Goal: Information Seeking & Learning: Check status

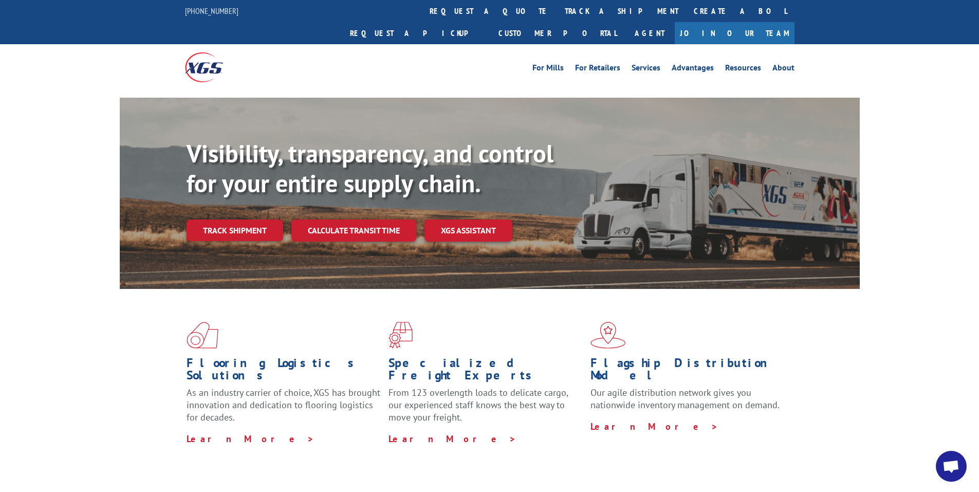
click at [246, 219] on link "Track shipment" at bounding box center [234, 230] width 97 height 22
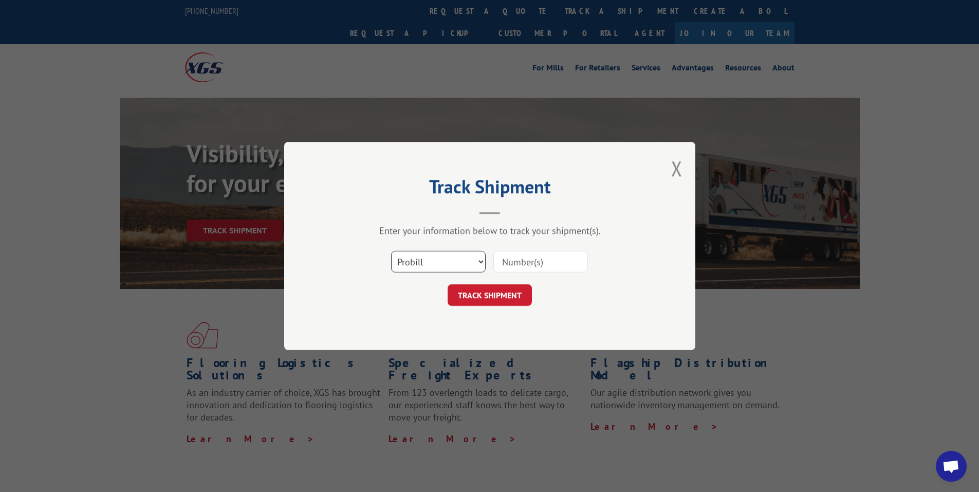
click at [427, 262] on select "Select category... Probill BOL PO" at bounding box center [438, 262] width 95 height 22
select select "po"
click at [391, 251] on select "Select category... Probill BOL PO" at bounding box center [438, 262] width 95 height 22
click at [532, 265] on input at bounding box center [540, 262] width 95 height 22
type input "kan0003076"
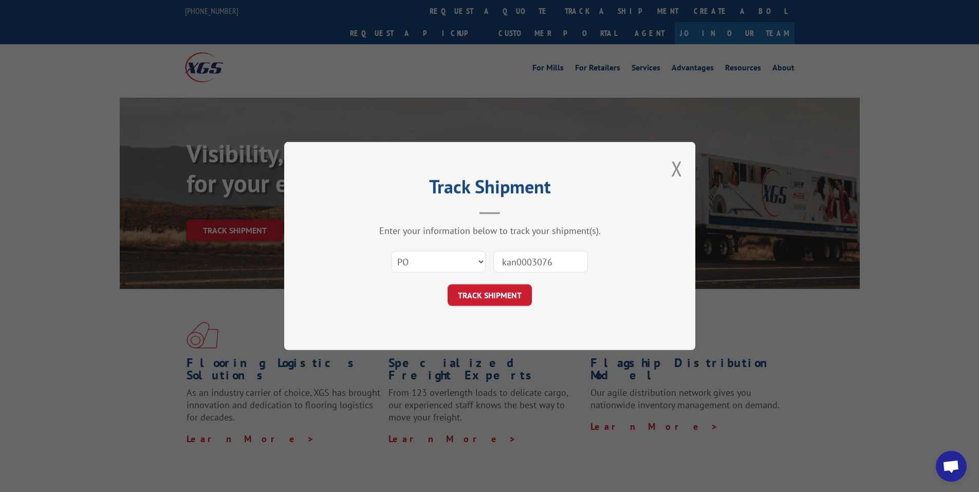
click button "TRACK SHIPMENT" at bounding box center [489, 295] width 84 height 22
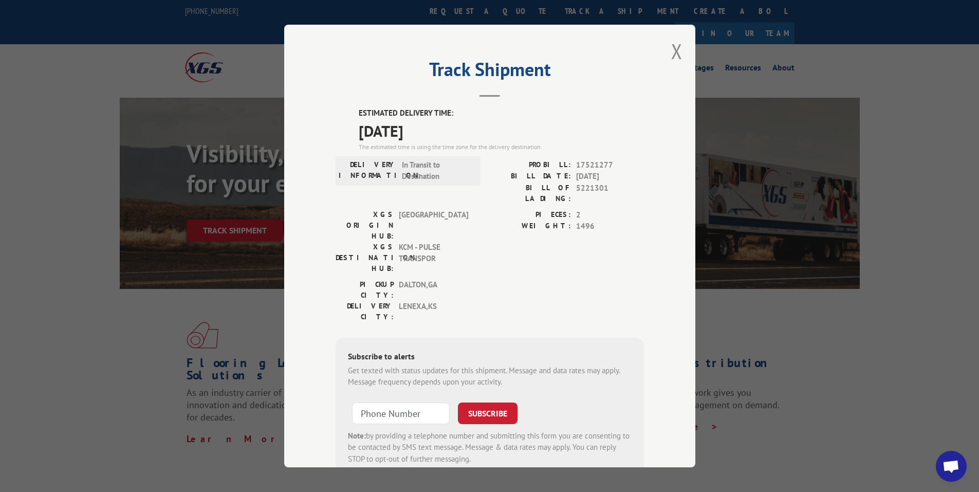
click at [671, 52] on button "Close modal" at bounding box center [676, 51] width 11 height 27
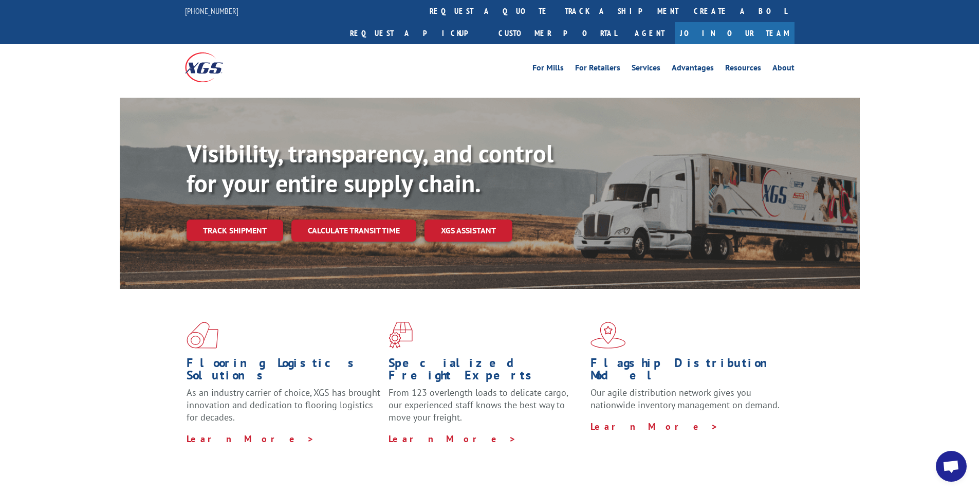
click at [251, 219] on link "Track shipment" at bounding box center [234, 230] width 97 height 22
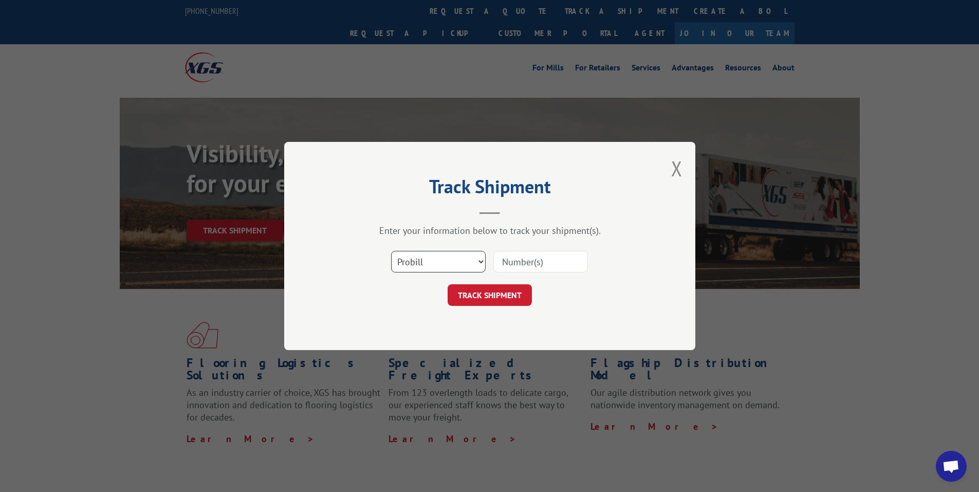
click at [423, 258] on select "Select category... Probill BOL PO" at bounding box center [438, 262] width 95 height 22
select select "po"
click at [391, 251] on select "Select category... Probill BOL PO" at bounding box center [438, 262] width 95 height 22
click at [526, 265] on input at bounding box center [540, 262] width 95 height 22
click at [525, 260] on input at bounding box center [540, 262] width 95 height 22
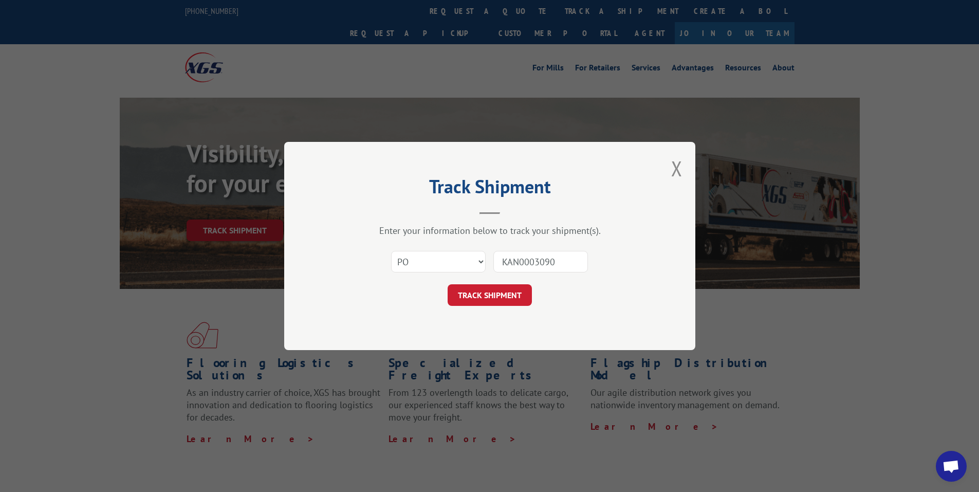
type input "KAN0003090"
click at [507, 294] on button "TRACK SHIPMENT" at bounding box center [489, 295] width 84 height 22
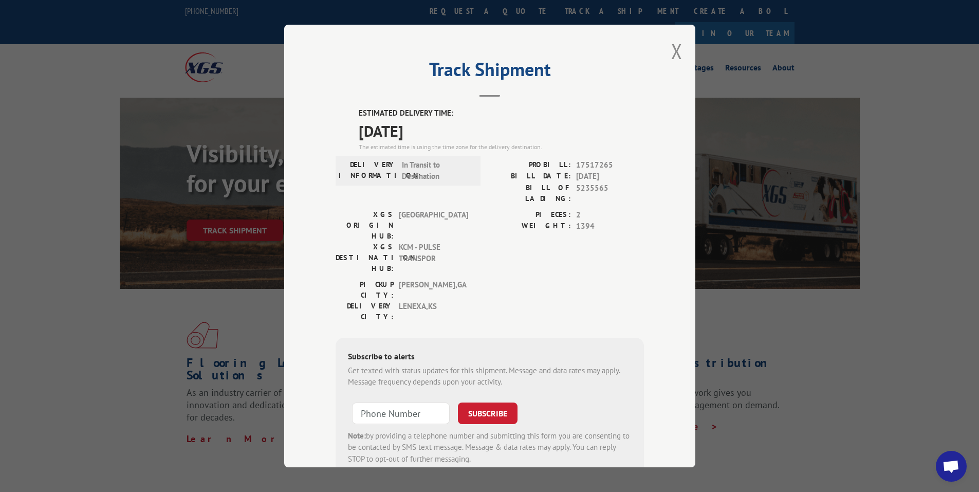
click at [673, 50] on button "Close modal" at bounding box center [676, 51] width 11 height 27
